Goal: Navigation & Orientation: Find specific page/section

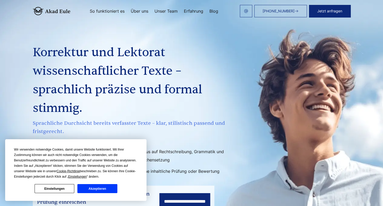
click at [56, 188] on button "Einstellungen" at bounding box center [55, 188] width 40 height 9
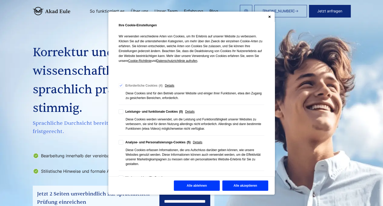
click at [196, 185] on button "Alle ablehnen" at bounding box center [197, 186] width 46 height 10
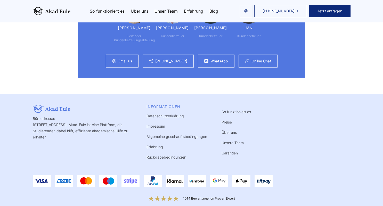
scroll to position [1424, 0]
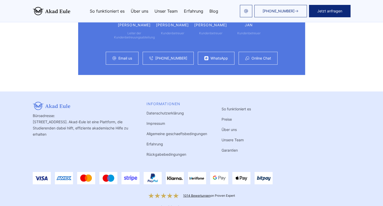
click at [156, 121] on link "Impressum" at bounding box center [156, 123] width 19 height 4
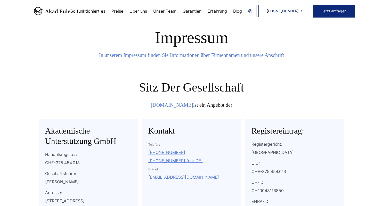
scroll to position [27, 0]
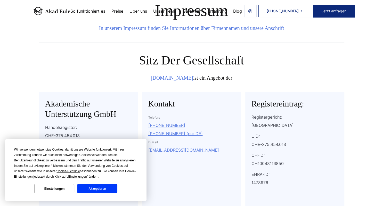
click at [51, 188] on button "Einstellungen" at bounding box center [55, 188] width 40 height 9
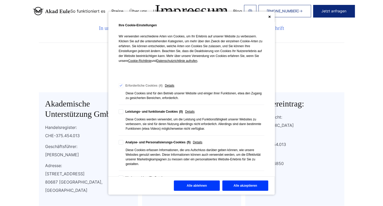
click at [197, 187] on button "Alle ablehnen" at bounding box center [197, 186] width 46 height 10
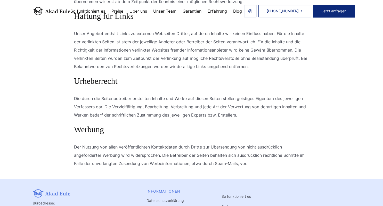
scroll to position [382, 0]
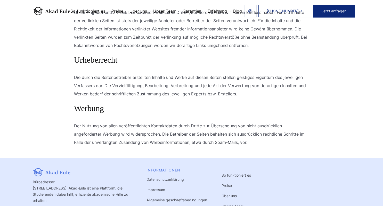
click at [226, 204] on link "Unsere Team" at bounding box center [233, 206] width 22 height 4
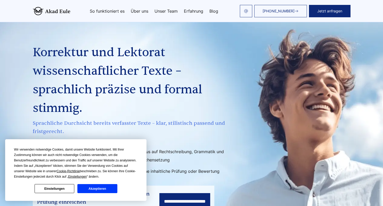
scroll to position [1363, 0]
